Goal: Use online tool/utility

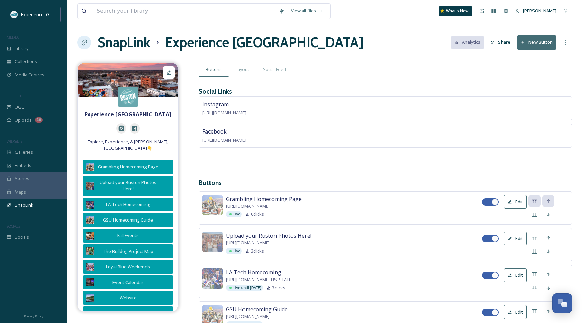
scroll to position [518, 0]
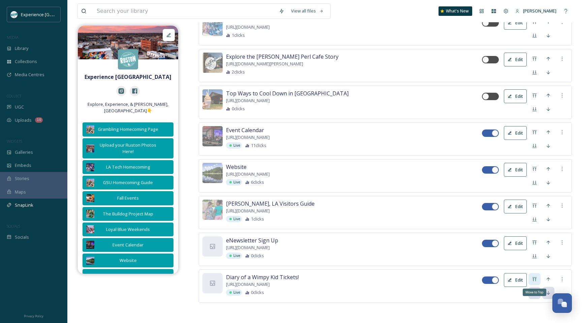
click at [536, 280] on icon at bounding box center [534, 278] width 5 height 5
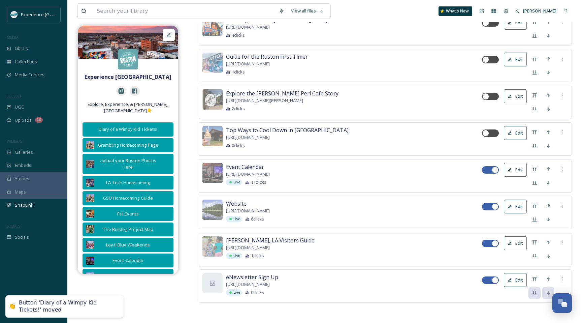
scroll to position [0, 0]
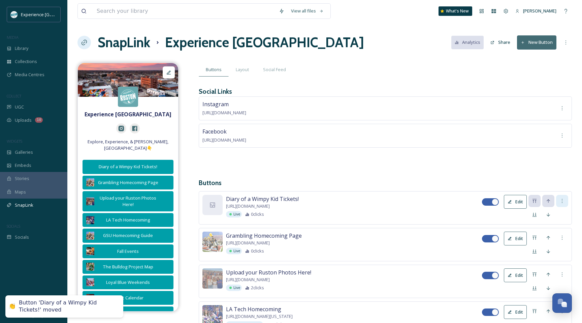
click at [562, 196] on div at bounding box center [562, 201] width 12 height 12
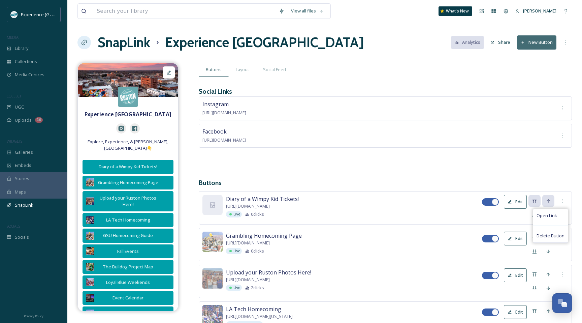
click at [512, 199] on button "Edit" at bounding box center [515, 202] width 23 height 14
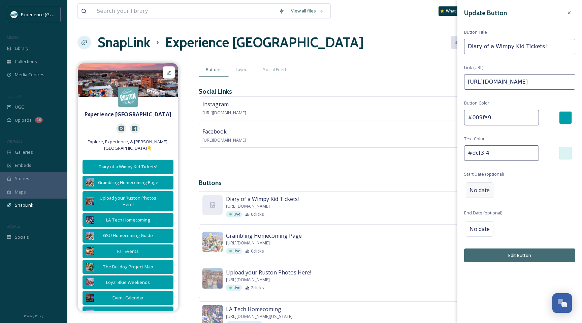
click at [480, 194] on div "No date" at bounding box center [480, 189] width 28 height 15
click at [472, 183] on input "text" at bounding box center [499, 189] width 67 height 15
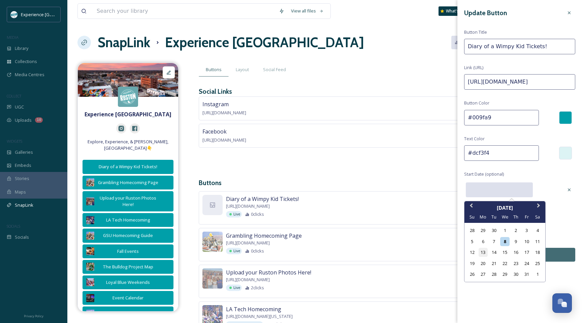
click at [482, 249] on div "13" at bounding box center [483, 252] width 9 height 9
type input "[DATE]"
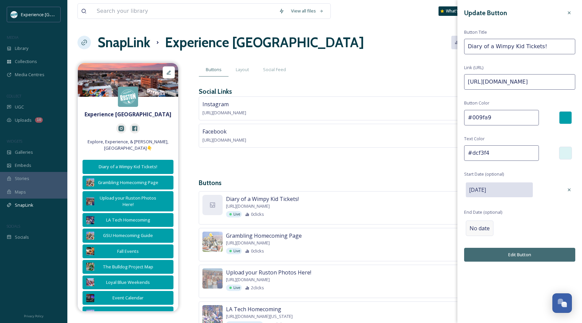
click at [482, 225] on span "No date" at bounding box center [480, 228] width 20 height 8
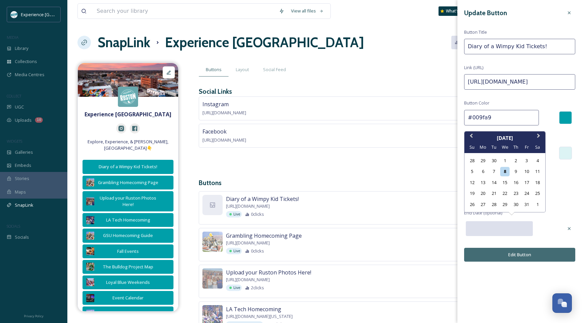
click at [495, 230] on input "text" at bounding box center [499, 228] width 67 height 15
click at [473, 193] on div "19" at bounding box center [472, 193] width 9 height 9
type input "[DATE]"
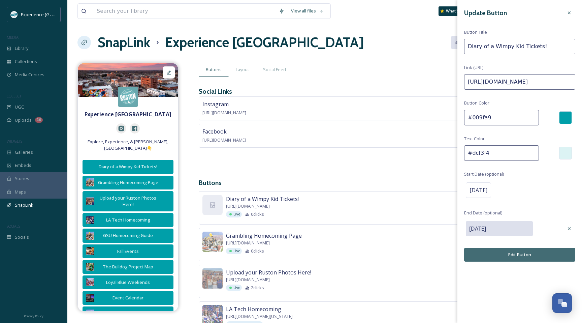
click at [535, 258] on button "Edit Button" at bounding box center [519, 255] width 111 height 14
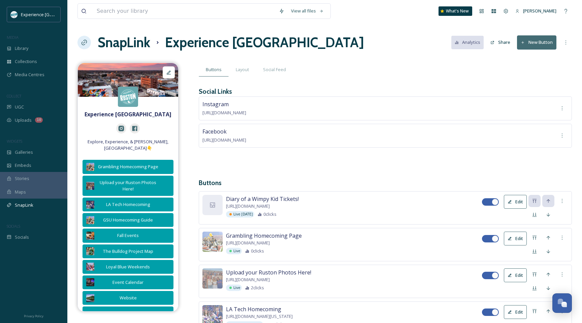
click at [511, 203] on button "Edit" at bounding box center [515, 202] width 23 height 14
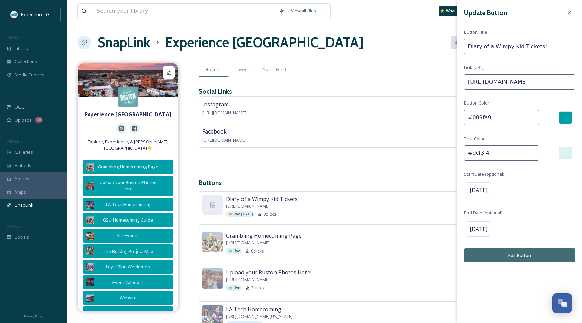
click at [422, 181] on h3 "Buttons" at bounding box center [385, 183] width 373 height 10
